Goal: Task Accomplishment & Management: Use online tool/utility

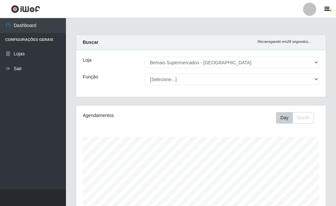
select select "249"
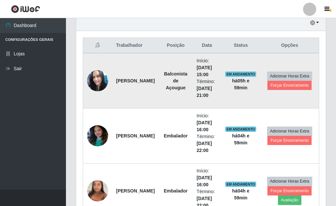
scroll to position [137, 249]
click at [292, 87] on button "Forçar Encerramento" at bounding box center [289, 85] width 44 height 9
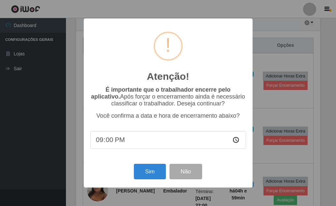
scroll to position [137, 245]
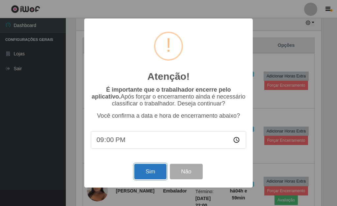
click at [151, 173] on button "Sim" at bounding box center [150, 171] width 32 height 15
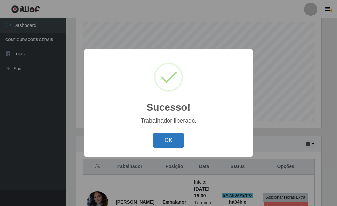
click at [170, 141] on button "OK" at bounding box center [169, 140] width 31 height 15
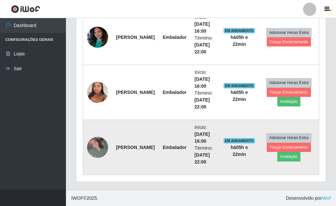
scroll to position [279, 0]
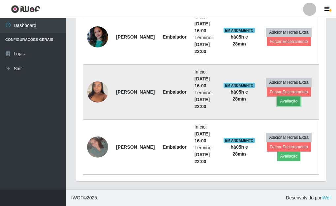
click at [294, 100] on button "Avaliação" at bounding box center [288, 101] width 23 height 9
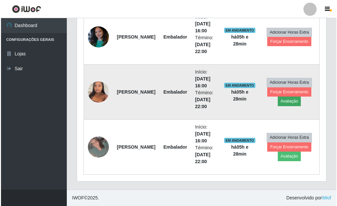
scroll to position [137, 245]
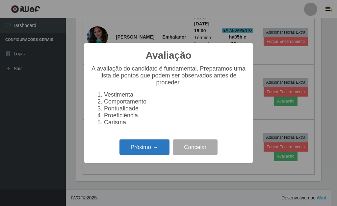
click at [145, 151] on button "Próximo →" at bounding box center [145, 146] width 50 height 15
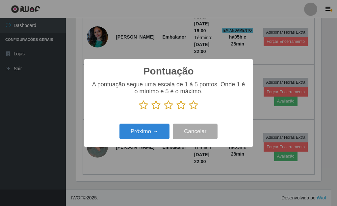
scroll to position [329326, 329218]
click at [195, 107] on icon at bounding box center [193, 105] width 9 height 10
click at [189, 110] on input "radio" at bounding box center [189, 110] width 0 height 0
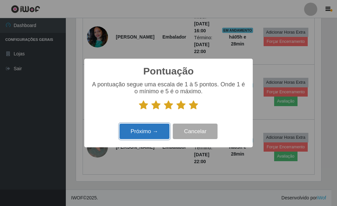
click at [155, 128] on button "Próximo →" at bounding box center [145, 131] width 50 height 15
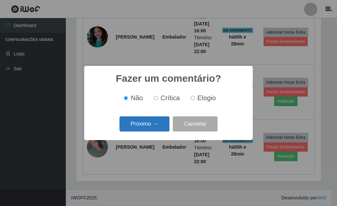
click at [154, 126] on button "Próximo →" at bounding box center [145, 123] width 50 height 15
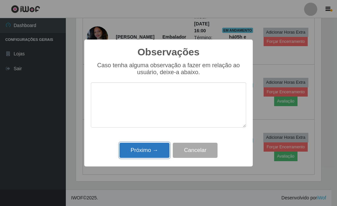
click at [154, 151] on button "Próximo →" at bounding box center [145, 150] width 50 height 15
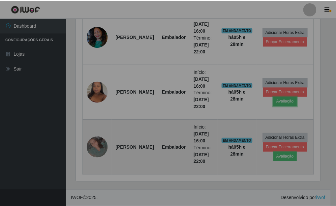
scroll to position [137, 249]
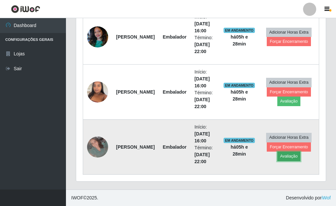
click at [291, 155] on button "Avaliação" at bounding box center [288, 156] width 23 height 9
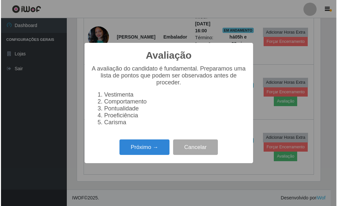
scroll to position [137, 245]
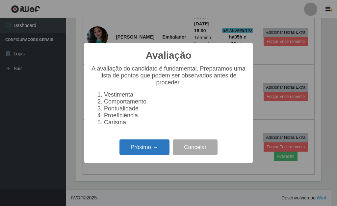
click at [151, 146] on button "Próximo →" at bounding box center [145, 146] width 50 height 15
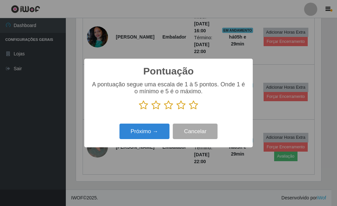
click at [192, 107] on icon at bounding box center [193, 105] width 9 height 10
click at [189, 110] on input "radio" at bounding box center [189, 110] width 0 height 0
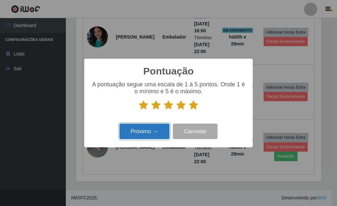
click at [156, 129] on button "Próximo →" at bounding box center [145, 131] width 50 height 15
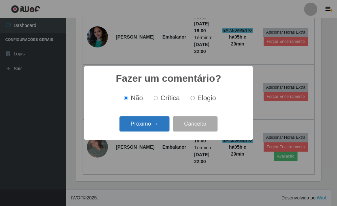
click at [155, 129] on button "Próximo →" at bounding box center [145, 123] width 50 height 15
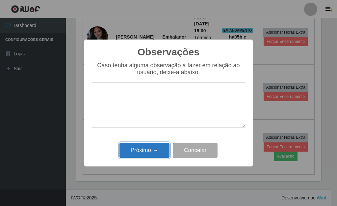
click at [155, 149] on button "Próximo →" at bounding box center [145, 150] width 50 height 15
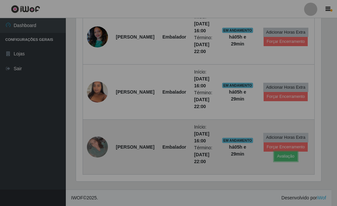
scroll to position [137, 249]
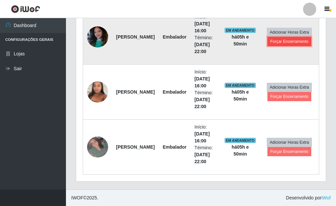
click at [294, 41] on button "Forçar Encerramento" at bounding box center [289, 41] width 44 height 9
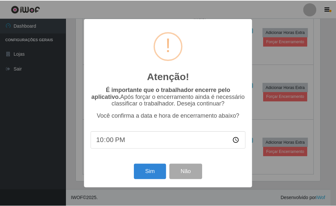
scroll to position [137, 245]
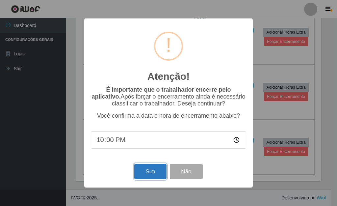
click at [157, 173] on button "Sim" at bounding box center [150, 171] width 32 height 15
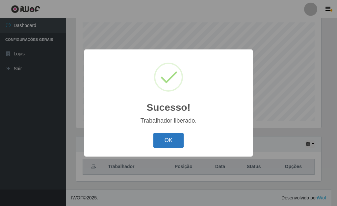
click at [179, 144] on button "OK" at bounding box center [169, 140] width 31 height 15
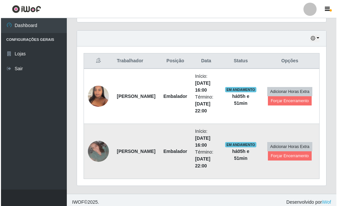
scroll to position [224, 0]
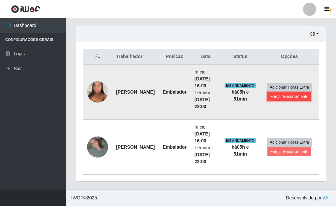
click at [294, 97] on button "Forçar Encerramento" at bounding box center [289, 96] width 44 height 9
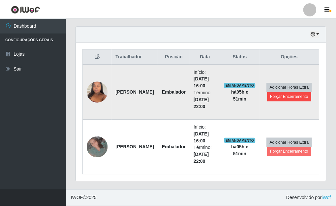
scroll to position [137, 245]
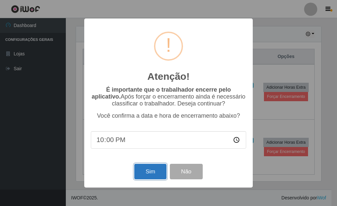
click at [156, 179] on button "Sim" at bounding box center [150, 171] width 32 height 15
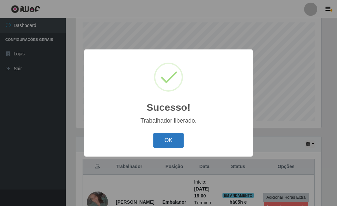
click at [175, 136] on button "OK" at bounding box center [169, 140] width 31 height 15
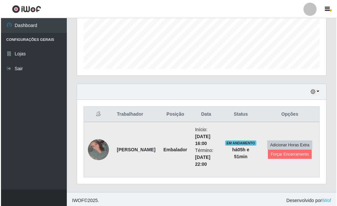
scroll to position [169, 0]
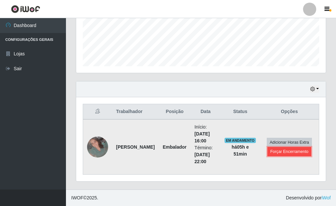
click at [282, 151] on button "Forçar Encerramento" at bounding box center [289, 151] width 44 height 9
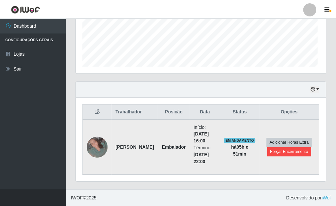
scroll to position [137, 245]
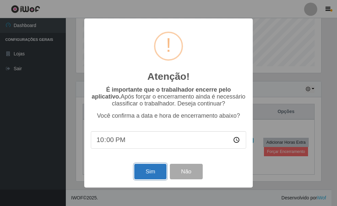
click at [149, 169] on button "Sim" at bounding box center [150, 171] width 32 height 15
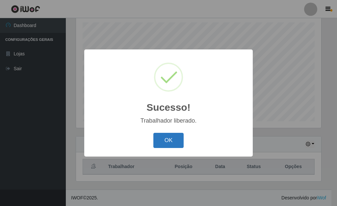
click at [175, 140] on button "OK" at bounding box center [169, 140] width 31 height 15
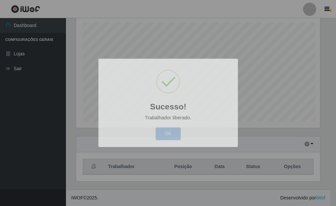
scroll to position [137, 249]
